Goal: Transaction & Acquisition: Purchase product/service

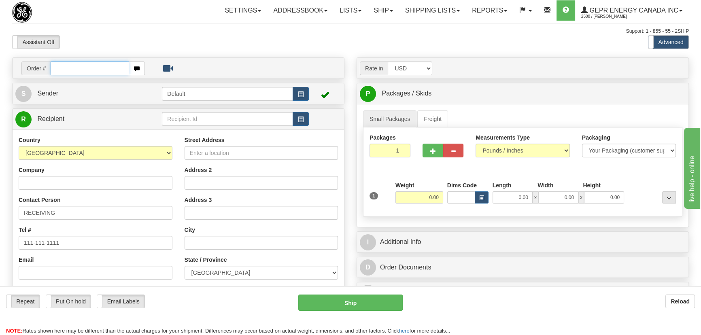
paste input "0086690371"
drag, startPoint x: 61, startPoint y: 69, endPoint x: 90, endPoint y: 96, distance: 39.8
click at [61, 69] on input "0086690371" at bounding box center [90, 68] width 78 height 14
type input "86690371"
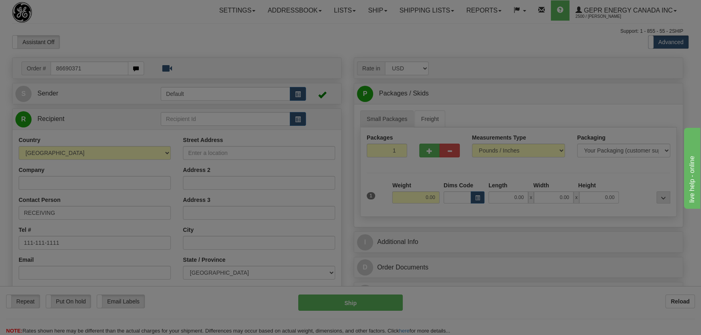
click at [240, 44] on body "Training Course Close Toggle navigation Settings Shipping Preferences New Recip…" at bounding box center [350, 167] width 701 height 335
type input "TULSA"
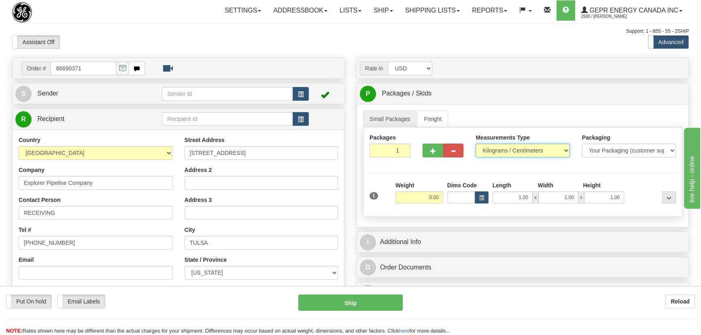
click at [506, 151] on select "Pounds / Inches Kilograms / Centimeters" at bounding box center [522, 151] width 94 height 14
select select "0"
click at [475, 144] on select "Pounds / Inches Kilograms / Centimeters" at bounding box center [522, 151] width 94 height 14
drag, startPoint x: 394, startPoint y: 148, endPoint x: 408, endPoint y: 158, distance: 18.0
click at [408, 158] on div "Packages 1 1" at bounding box center [389, 148] width 53 height 30
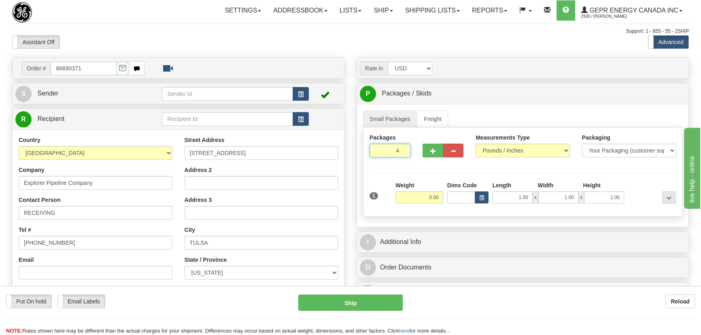
type input "4"
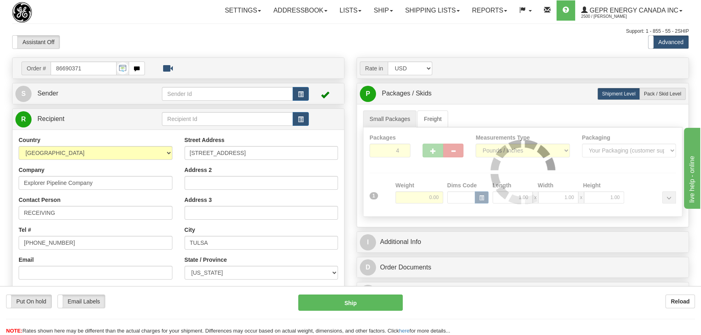
click at [532, 117] on ul "Small Packages Freight" at bounding box center [522, 118] width 319 height 17
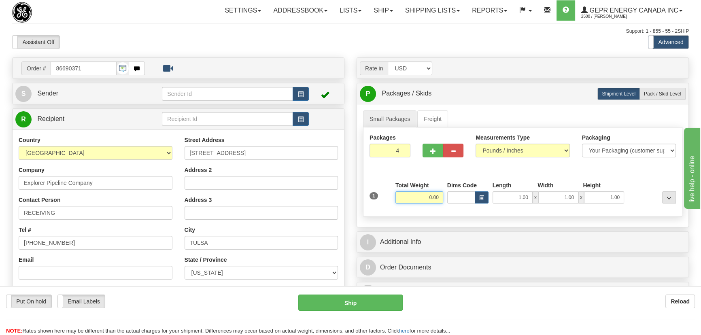
click at [424, 199] on input "0.00" at bounding box center [419, 197] width 48 height 12
type input "100.00"
click at [517, 39] on div "Assistant On Assistant Off Do a return Do a return Previous Next Standard Advan…" at bounding box center [350, 42] width 688 height 14
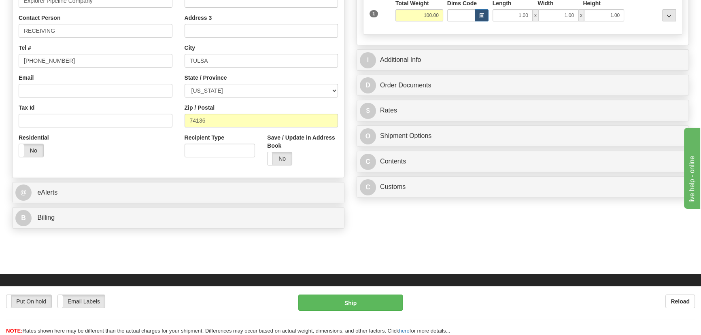
scroll to position [184, 0]
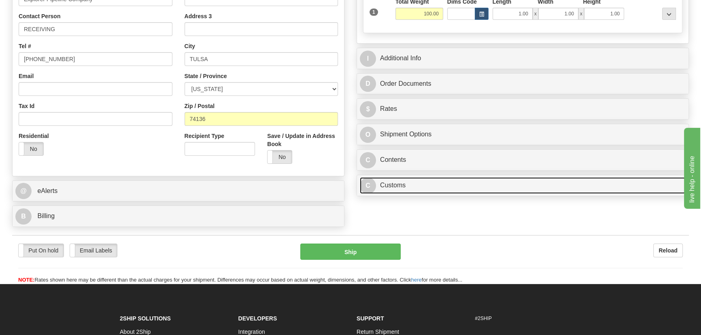
click at [455, 183] on link "C Customs" at bounding box center [523, 185] width 326 height 17
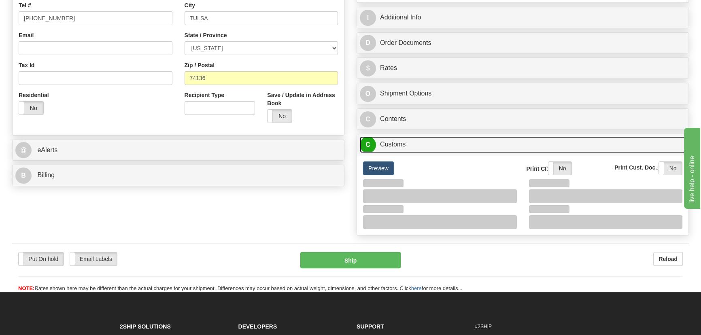
scroll to position [257, 0]
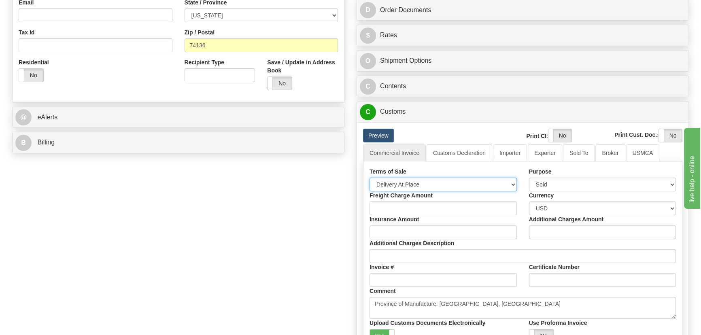
click at [423, 183] on select "Free Carrier Free On Board Ex Works Delivered Duty Unpaid Delivered Duty Paid C…" at bounding box center [442, 185] width 147 height 14
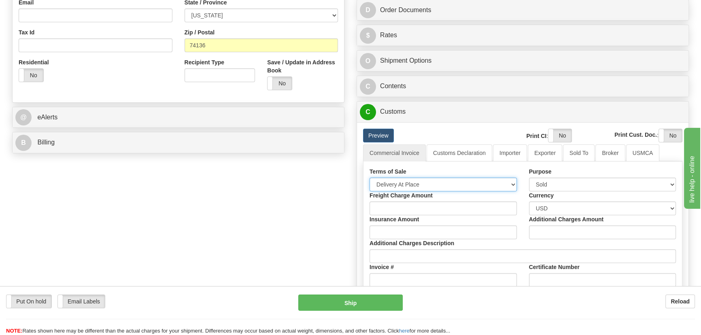
select select "7"
click at [369, 178] on select "Free Carrier Free On Board Ex Works Delivered Duty Unpaid Delivered Duty Paid C…" at bounding box center [442, 185] width 147 height 14
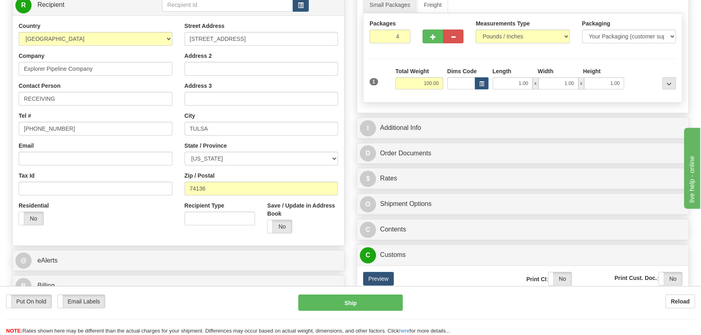
scroll to position [110, 0]
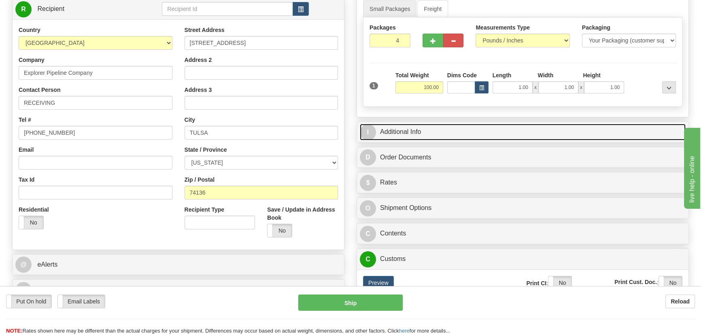
click at [548, 125] on link "I Additional Info" at bounding box center [523, 132] width 326 height 17
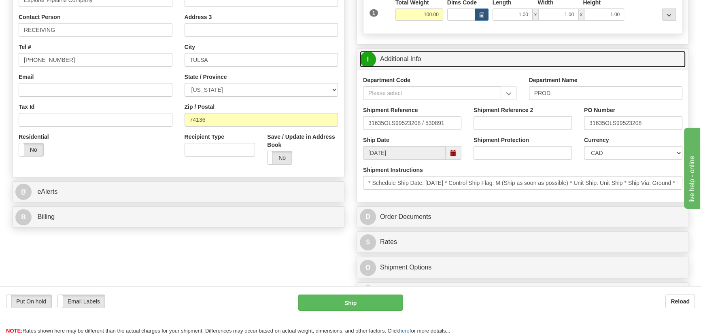
scroll to position [184, 0]
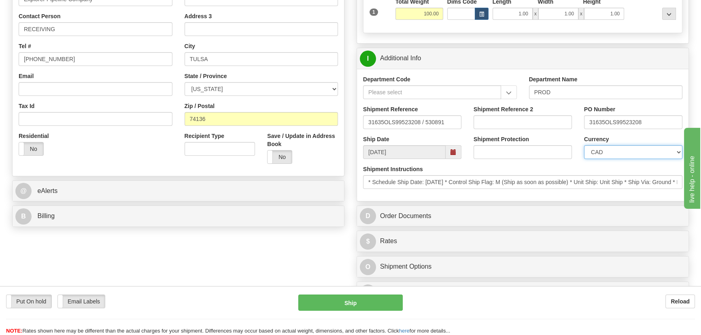
click at [610, 157] on select "CAD USD EUR ZAR [PERSON_NAME] ARN AUD AUS AWG BBD BFR BGN BHD BMD BND BRC BRL C…" at bounding box center [633, 152] width 98 height 14
select select "1"
click at [584, 145] on select "CAD USD EUR ZAR [PERSON_NAME] ARN AUD AUS AWG BBD BFR BGN BHD BMD BND BRC BRL C…" at bounding box center [633, 152] width 98 height 14
click at [514, 121] on input "Shipment Reference 2" at bounding box center [522, 122] width 98 height 14
drag, startPoint x: 515, startPoint y: 122, endPoint x: 437, endPoint y: 118, distance: 77.3
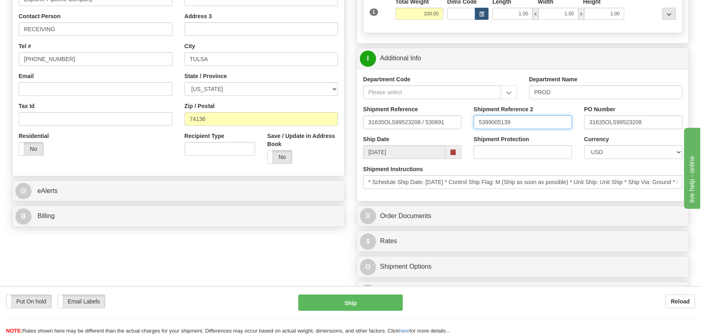
click at [437, 118] on div "Shipment Reference 31635OLS99523208 / 530891 Shipment Reference 2 5399005139 PO…" at bounding box center [522, 120] width 331 height 30
type input "5399005139"
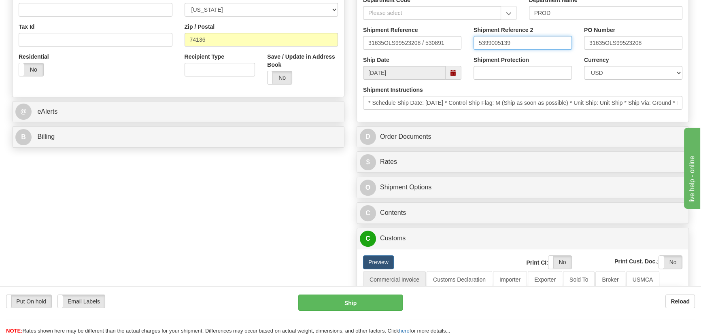
scroll to position [294, 0]
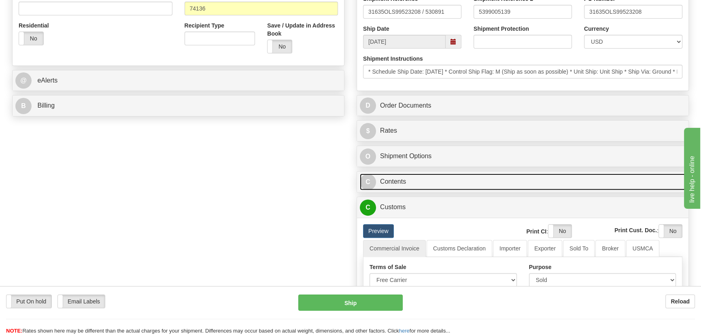
click at [508, 178] on link "C Contents" at bounding box center [523, 182] width 326 height 17
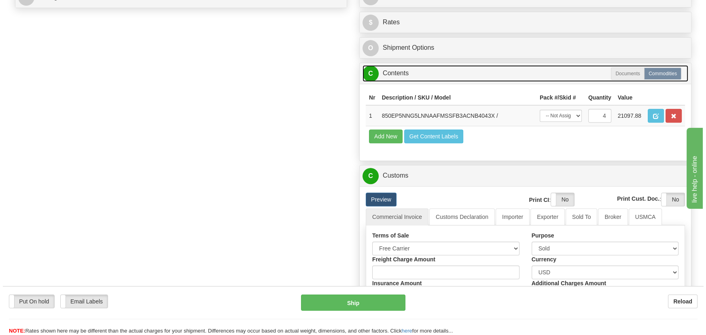
scroll to position [405, 0]
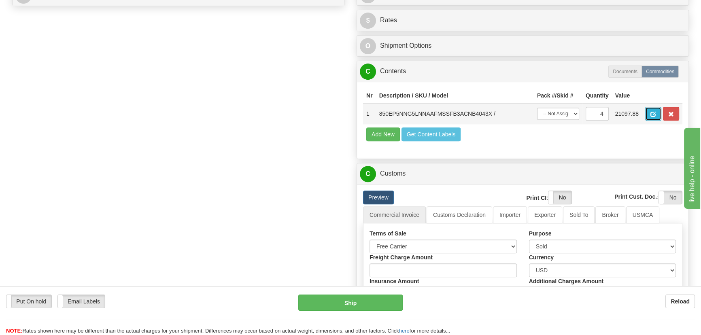
click at [651, 112] on span "button" at bounding box center [653, 114] width 6 height 5
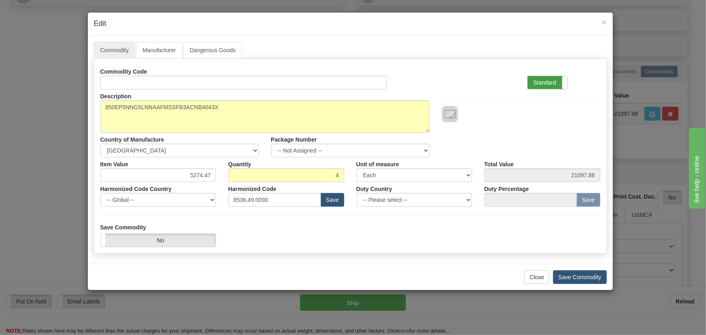
click at [554, 82] on label "Standard" at bounding box center [547, 82] width 40 height 13
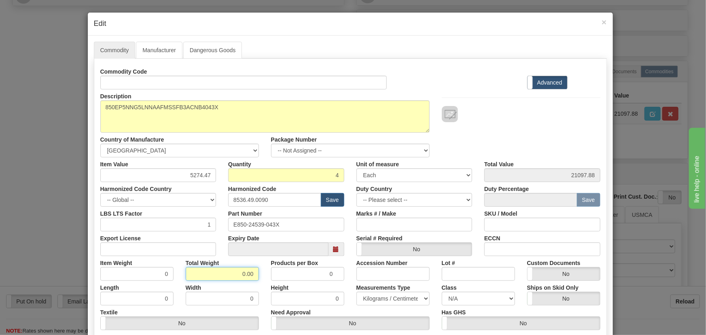
drag, startPoint x: 236, startPoint y: 278, endPoint x: 263, endPoint y: 283, distance: 27.5
click at [263, 283] on div "Commodity Code Standard Advanced Description 850EP5NNG5LNNAAFMSSFB3ACNB4043X Co…" at bounding box center [350, 210] width 500 height 290
type input "4"
type input "1.0000"
click at [520, 125] on div "Description 850EP5NNG5LNNAAFMSSFB3ACNB4043X Country of Manufacture -- Unknown -…" at bounding box center [350, 123] width 512 height 68
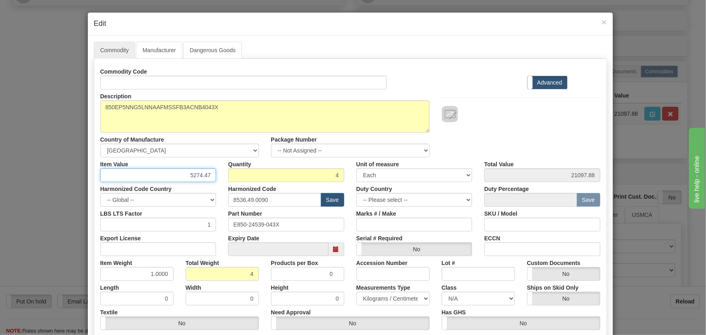
drag, startPoint x: 186, startPoint y: 174, endPoint x: 216, endPoint y: 177, distance: 30.1
click at [216, 177] on div "Item Value 5274.47" at bounding box center [158, 169] width 128 height 25
paste input "4.473,30"
type input "4473.30"
type input "17893.20"
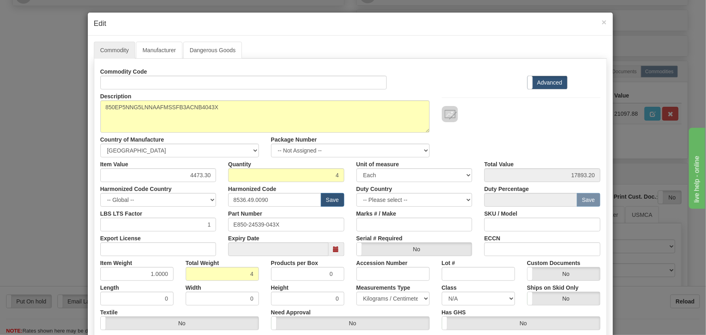
drag, startPoint x: 486, startPoint y: 83, endPoint x: 491, endPoint y: 83, distance: 5.7
click at [486, 83] on div "Commodity Code Standard Advanced" at bounding box center [350, 77] width 512 height 25
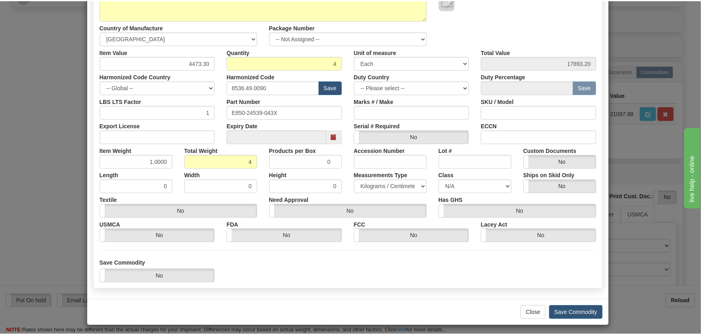
scroll to position [115, 0]
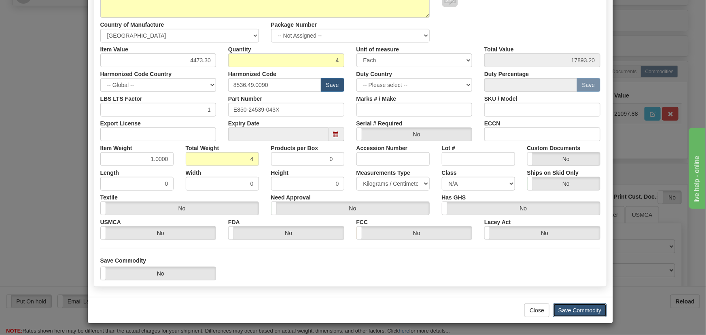
click at [586, 307] on button "Save Commodity" at bounding box center [580, 310] width 54 height 14
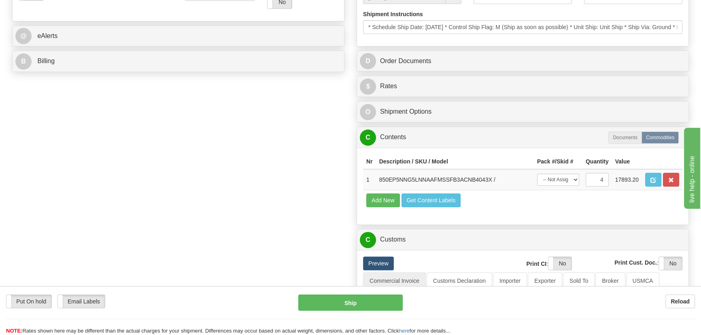
scroll to position [331, 0]
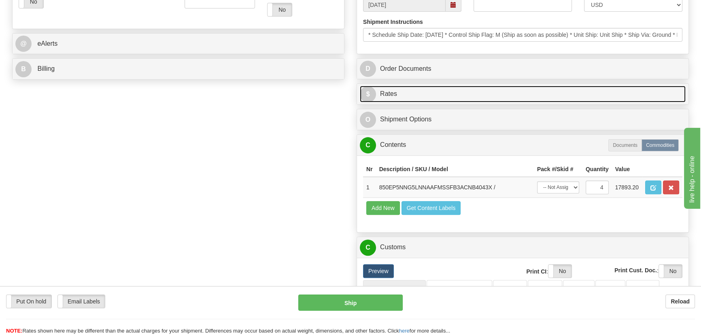
click at [614, 90] on link "$ Rates" at bounding box center [523, 94] width 326 height 17
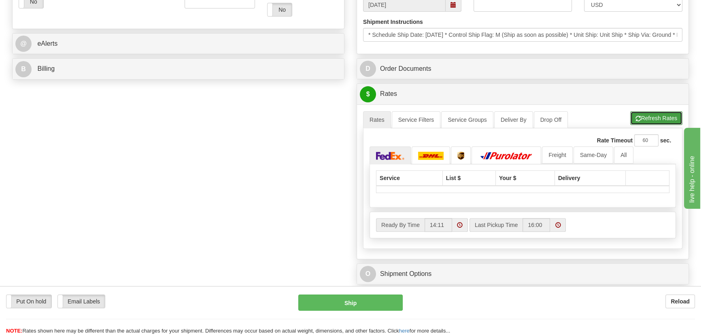
click at [663, 114] on button "Refresh Rates" at bounding box center [656, 118] width 52 height 14
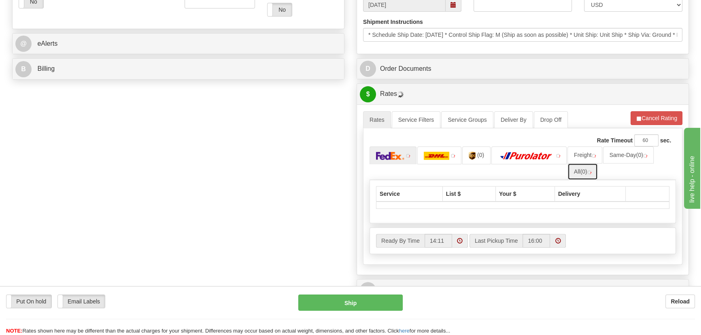
click at [581, 170] on span "(0)" at bounding box center [583, 171] width 7 height 6
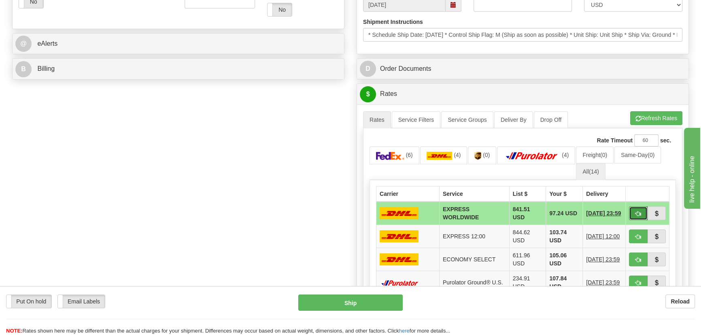
click at [635, 211] on span "button" at bounding box center [638, 213] width 6 height 5
type input "P"
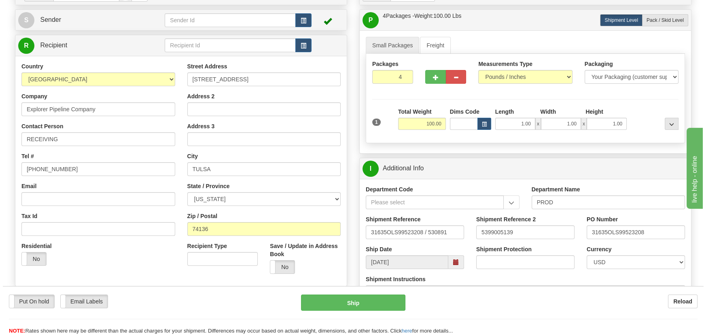
scroll to position [73, 0]
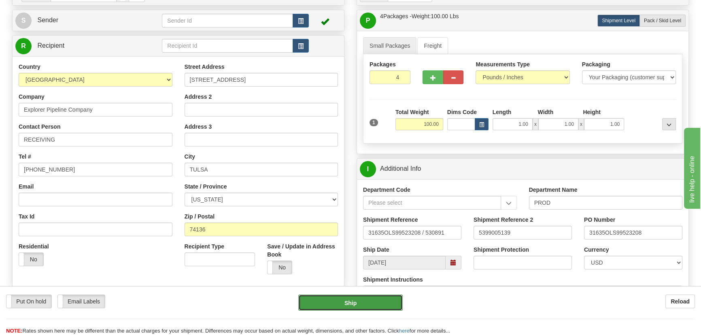
click at [360, 302] on button "Ship" at bounding box center [350, 302] width 105 height 16
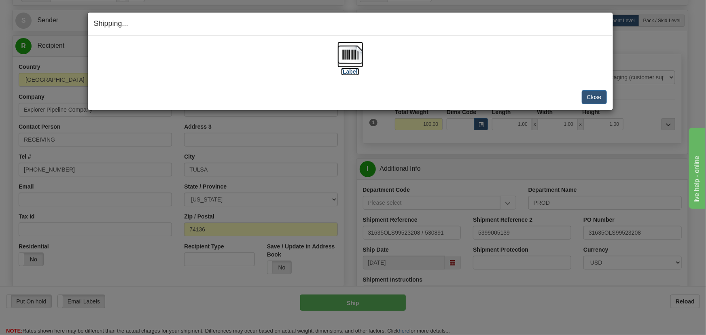
click at [353, 56] on img at bounding box center [350, 55] width 26 height 26
click at [595, 94] on button "Close" at bounding box center [594, 97] width 25 height 14
